Goal: Task Accomplishment & Management: Complete application form

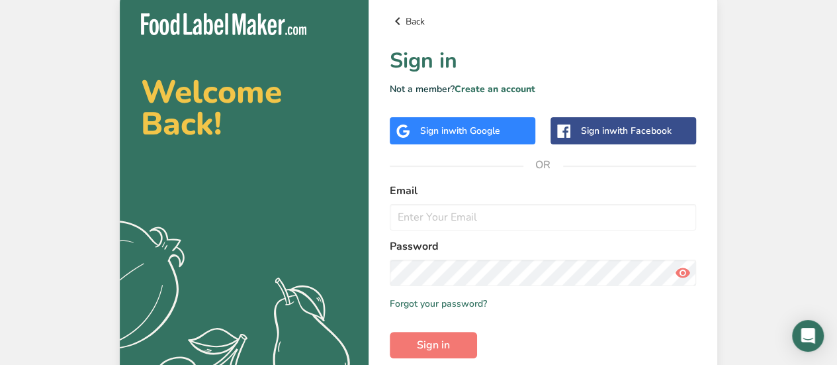
click at [401, 18] on icon at bounding box center [398, 21] width 16 height 24
click at [401, 21] on icon at bounding box center [398, 21] width 16 height 24
